Goal: Download file/media

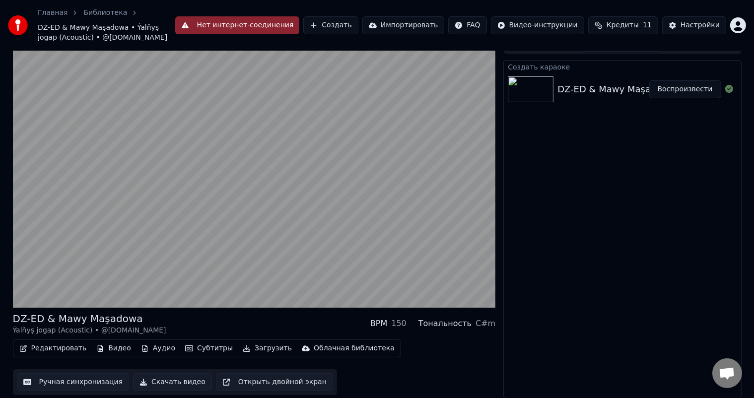
scroll to position [4, 0]
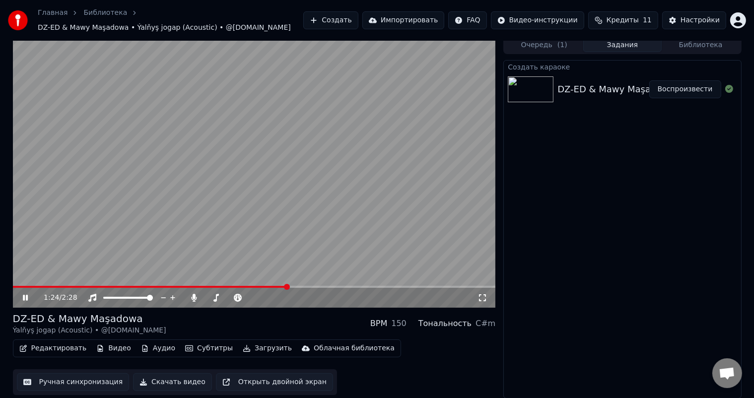
click at [483, 295] on icon at bounding box center [483, 298] width 10 height 8
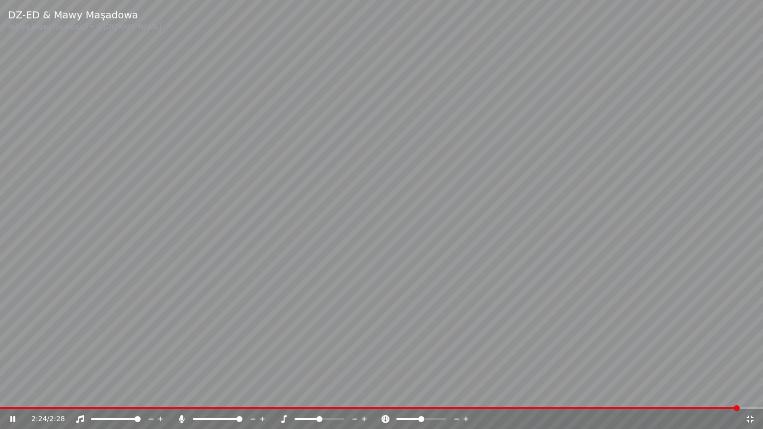
click at [751, 398] on icon at bounding box center [750, 419] width 10 height 8
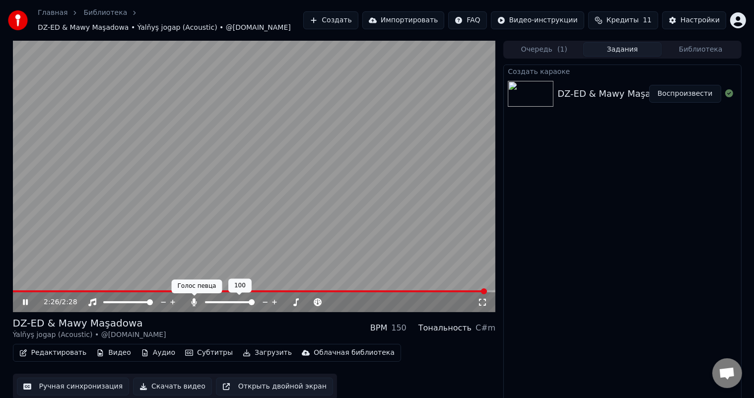
click at [194, 300] on icon at bounding box center [194, 302] width 5 height 8
click at [24, 292] on span at bounding box center [254, 291] width 483 height 2
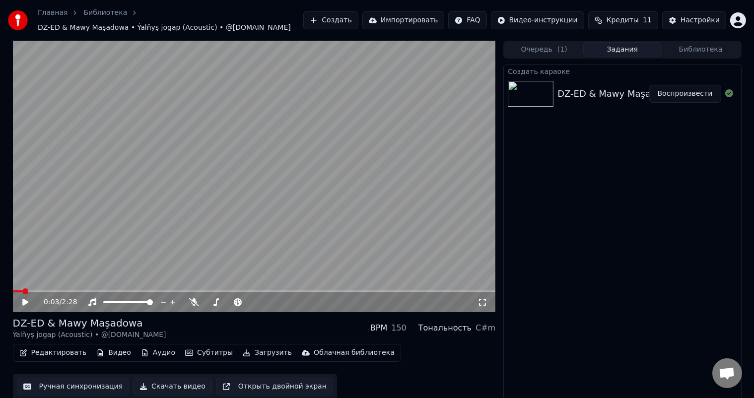
click at [24, 302] on icon at bounding box center [25, 302] width 6 height 7
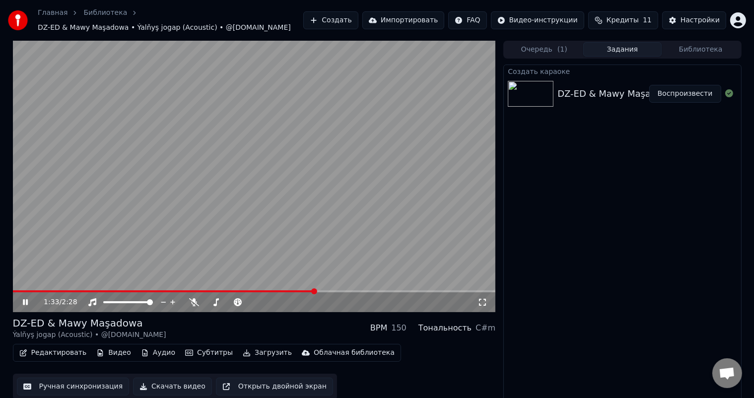
click at [314, 291] on span at bounding box center [254, 291] width 483 height 2
click at [340, 290] on span at bounding box center [254, 291] width 483 height 2
click at [392, 290] on span at bounding box center [215, 291] width 405 height 2
click at [25, 298] on div "2:21 / 2:28" at bounding box center [254, 302] width 475 height 10
click at [25, 300] on icon at bounding box center [32, 302] width 23 height 8
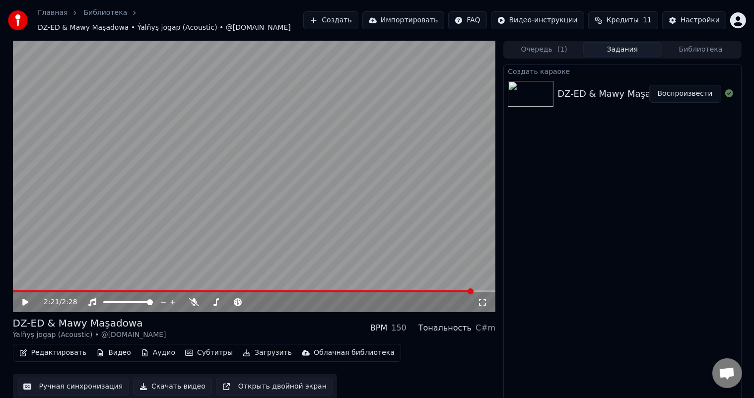
click at [260, 352] on button "Загрузить" at bounding box center [267, 353] width 57 height 14
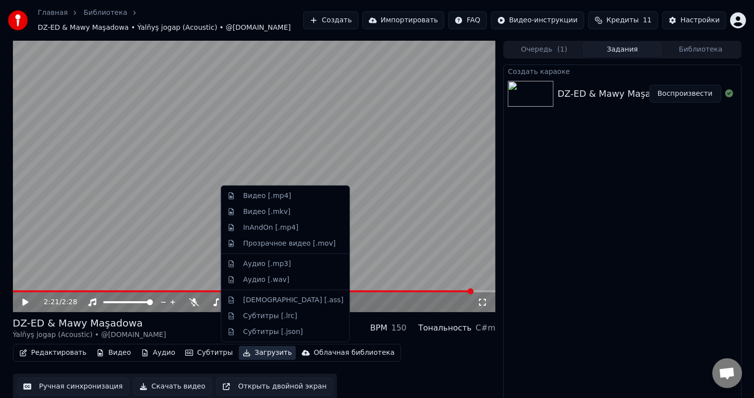
click at [260, 352] on button "Загрузить" at bounding box center [267, 353] width 57 height 14
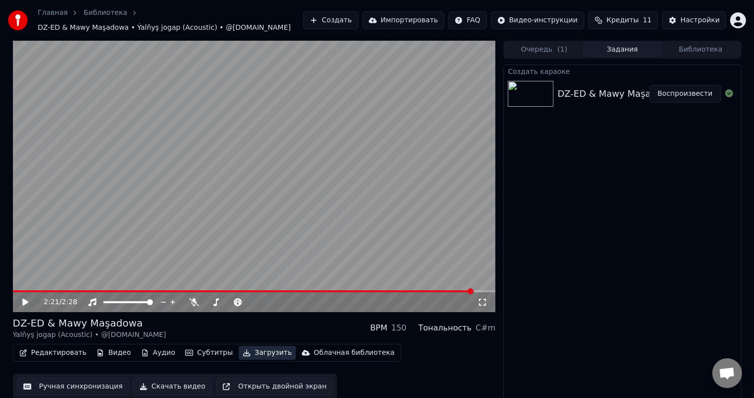
click at [260, 352] on button "Загрузить" at bounding box center [267, 353] width 57 height 14
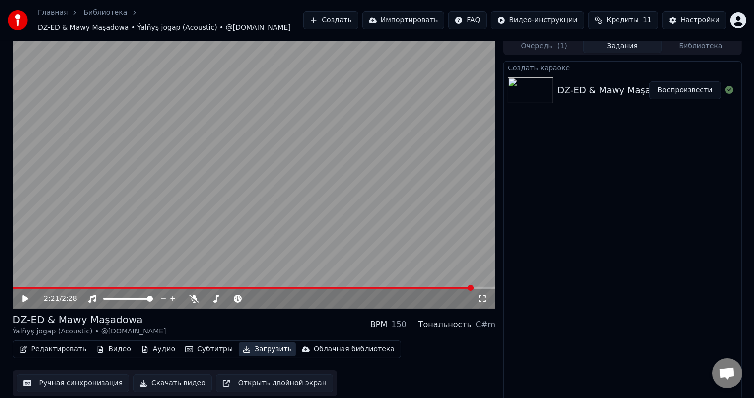
scroll to position [4, 0]
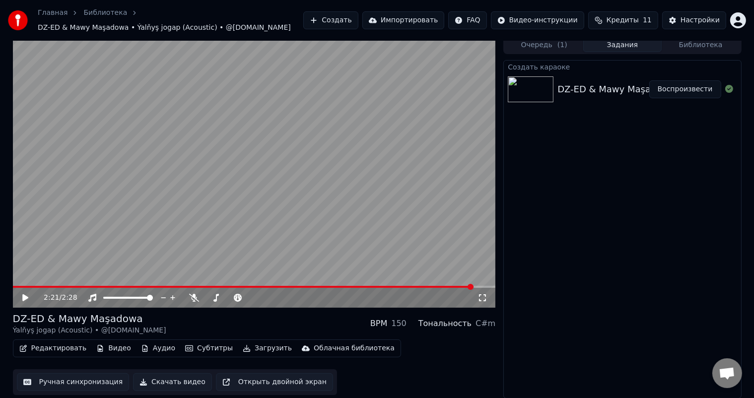
click at [175, 380] on button "Скачать видео" at bounding box center [172, 382] width 79 height 18
